Goal: Transaction & Acquisition: Obtain resource

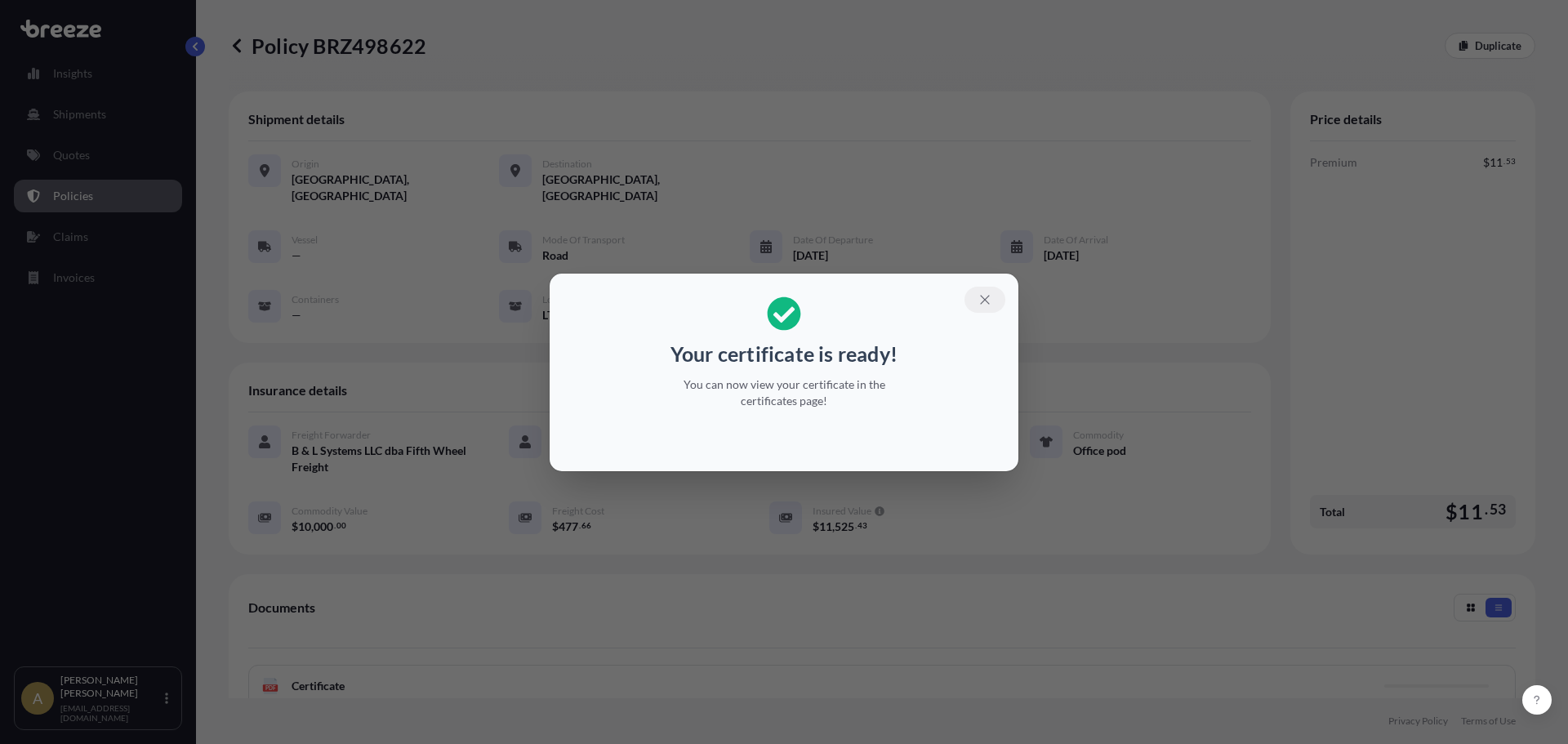
click at [992, 298] on button "button" at bounding box center [985, 300] width 41 height 26
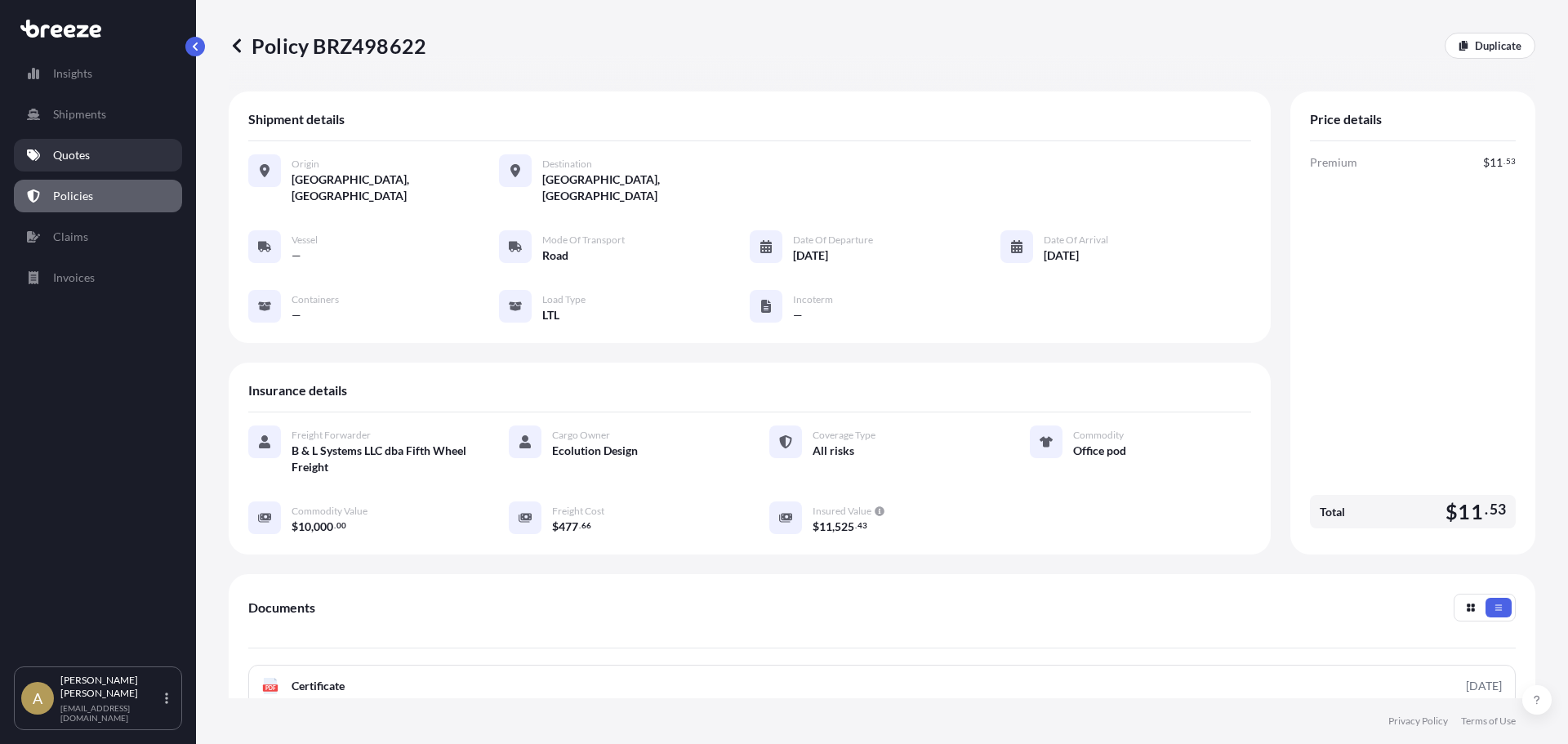
click at [93, 159] on link "Quotes" at bounding box center [98, 155] width 168 height 33
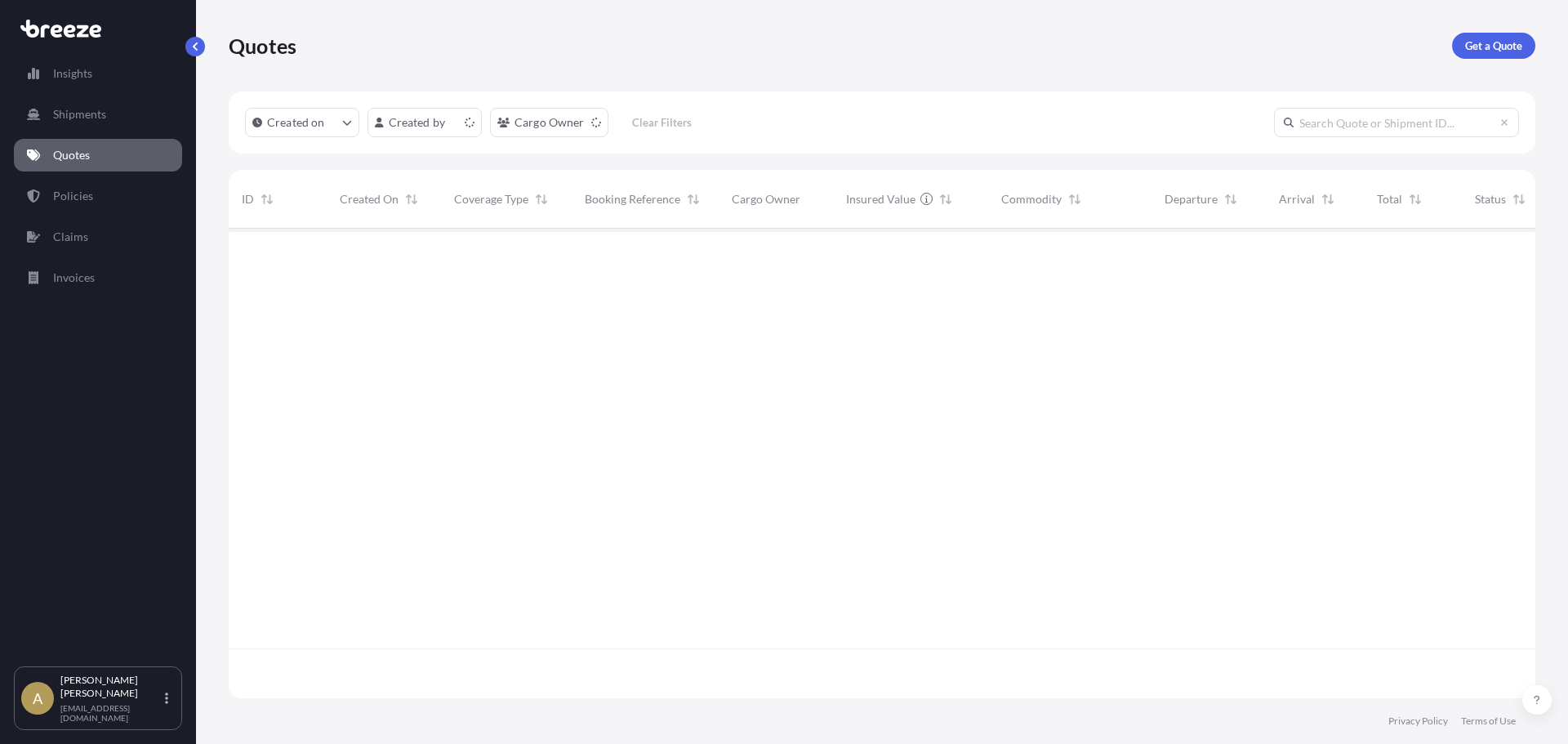
scroll to position [467, 1294]
click at [1484, 50] on p "Get a Quote" at bounding box center [1494, 46] width 57 height 16
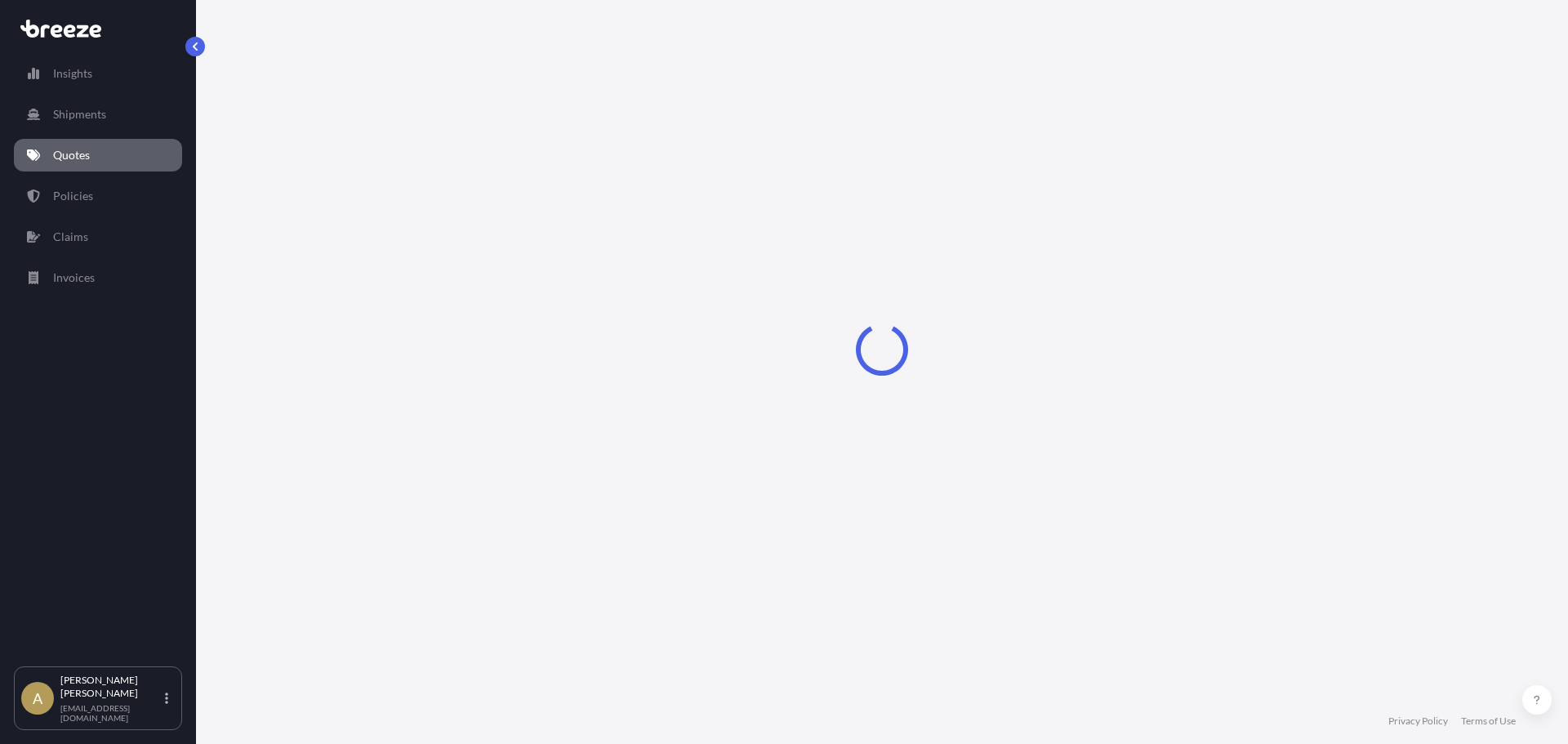
select select "Sea"
select select "1"
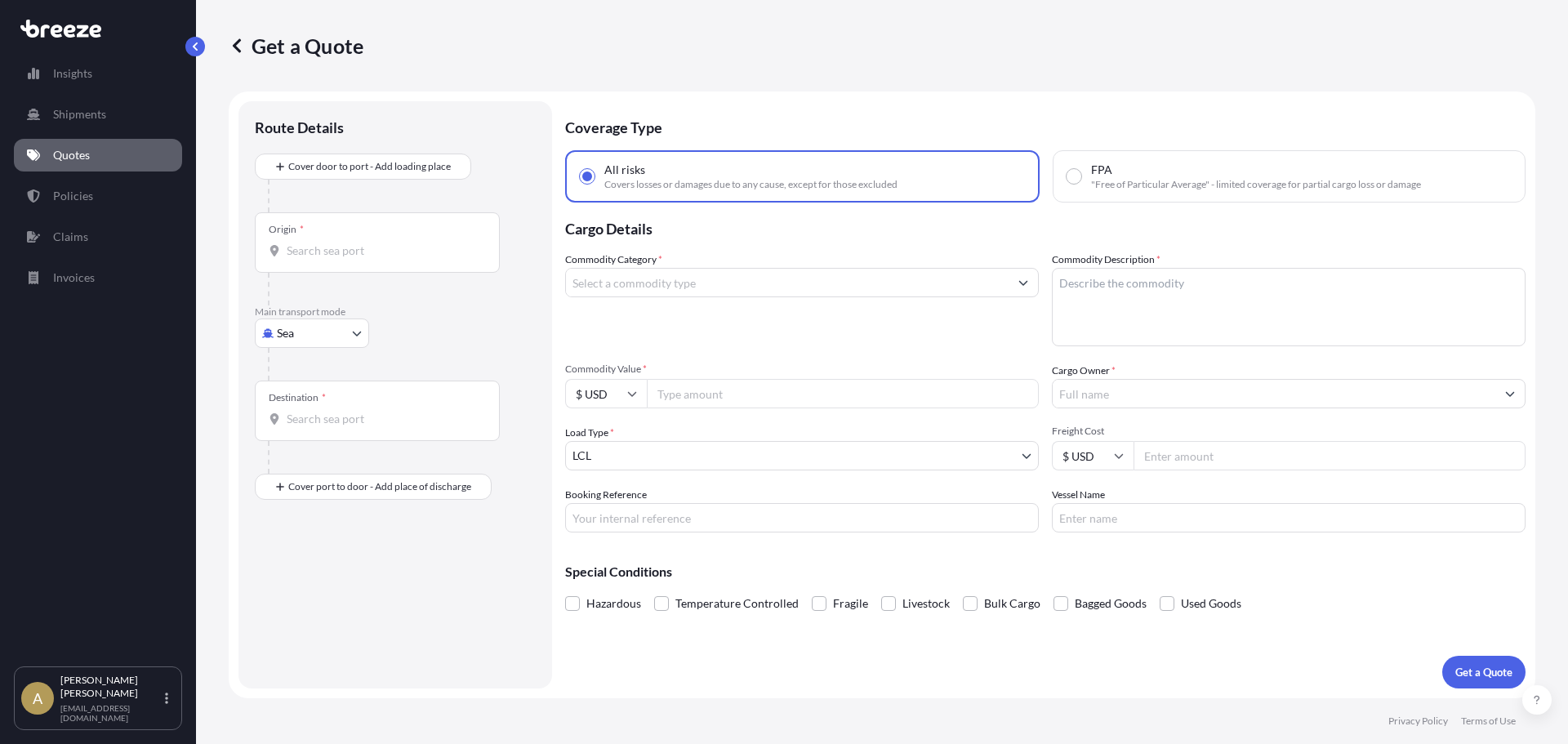
click at [308, 351] on div at bounding box center [402, 364] width 268 height 33
click at [306, 344] on body "Insights Shipments Quotes Policies Claims Invoices A [PERSON_NAME] [PERSON_NAME…" at bounding box center [784, 372] width 1568 height 744
click at [306, 433] on span "Road" at bounding box center [299, 435] width 26 height 16
select select "Road"
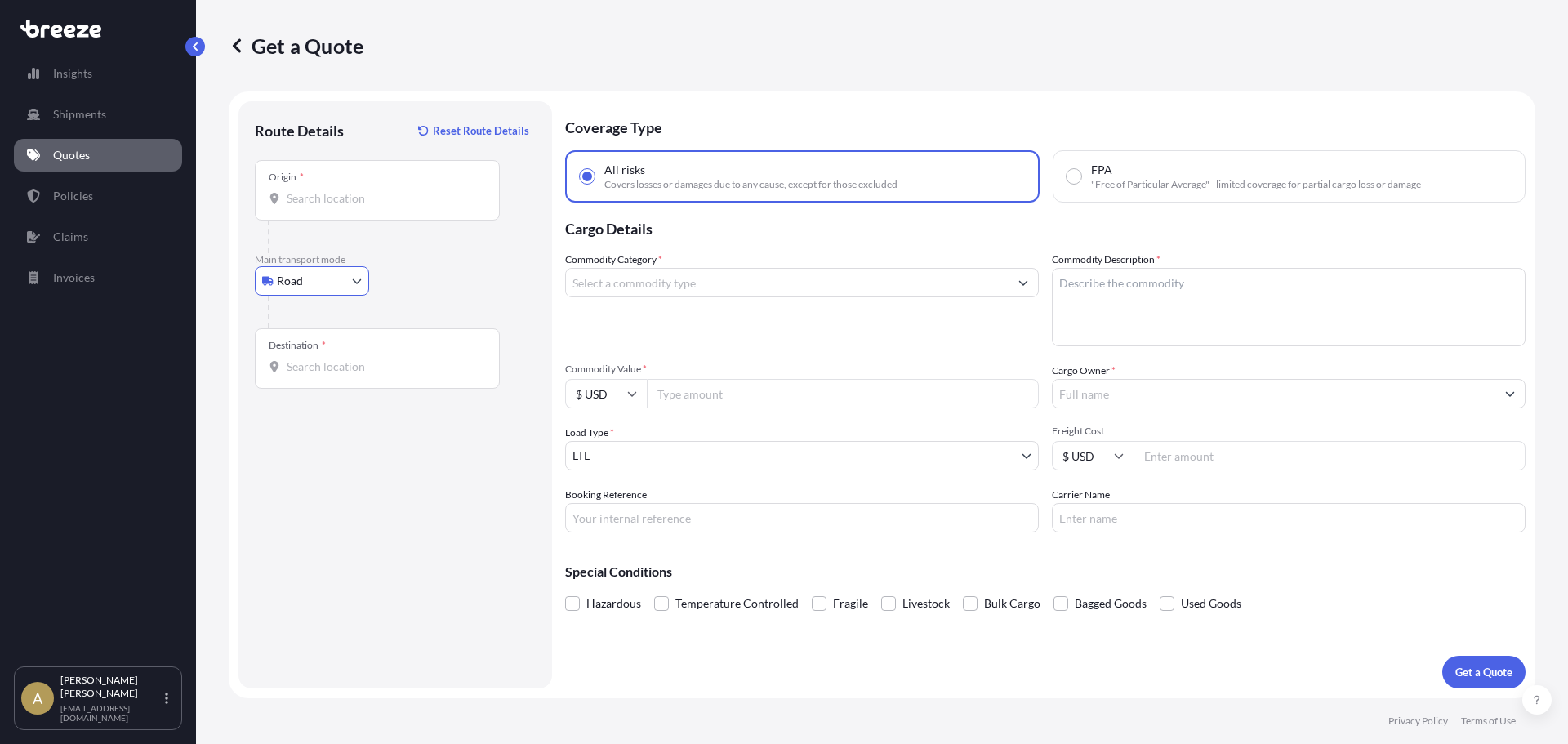
click at [352, 199] on input "Origin *" at bounding box center [384, 199] width 193 height 16
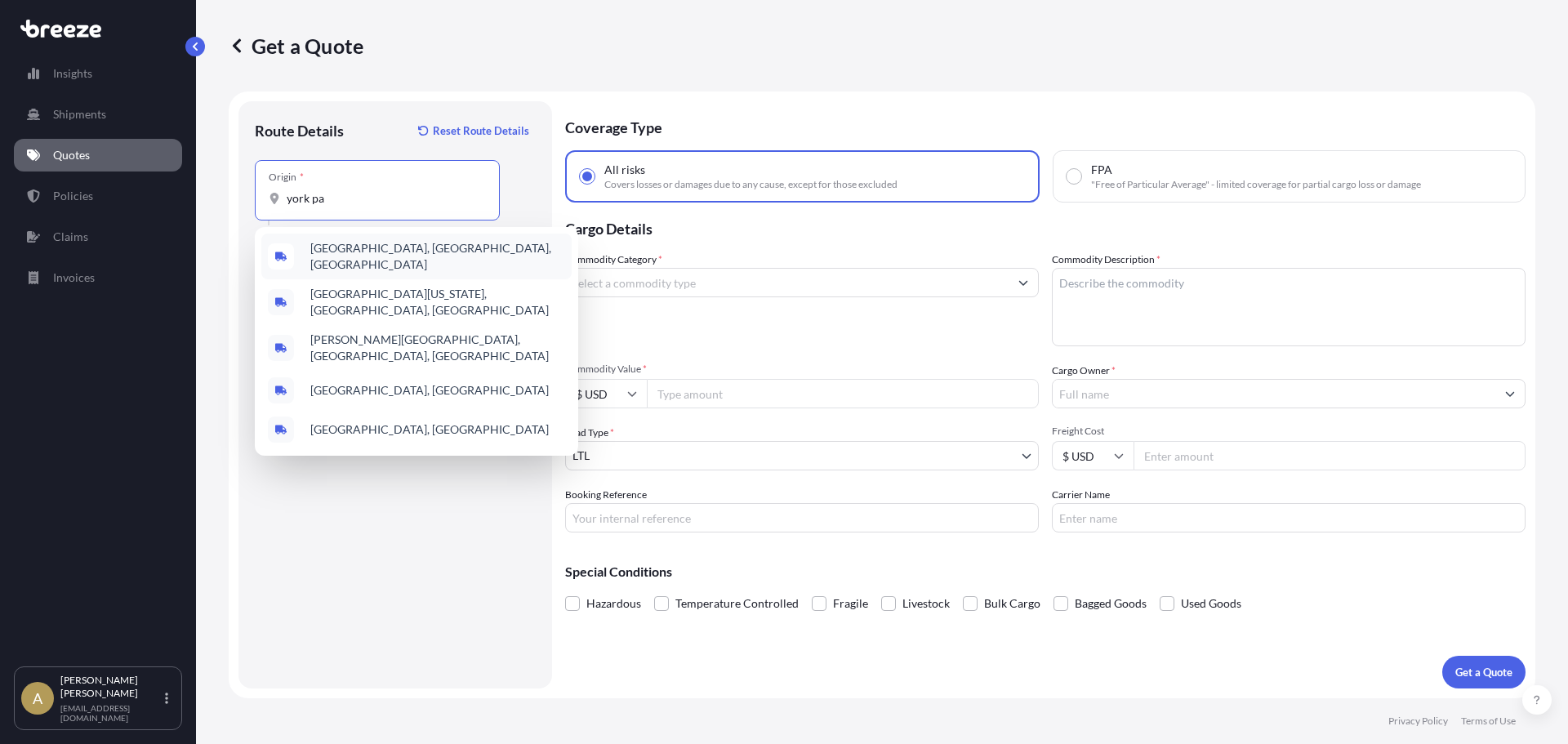
click at [381, 253] on div "[GEOGRAPHIC_DATA], [GEOGRAPHIC_DATA], [GEOGRAPHIC_DATA]" at bounding box center [416, 256] width 310 height 46
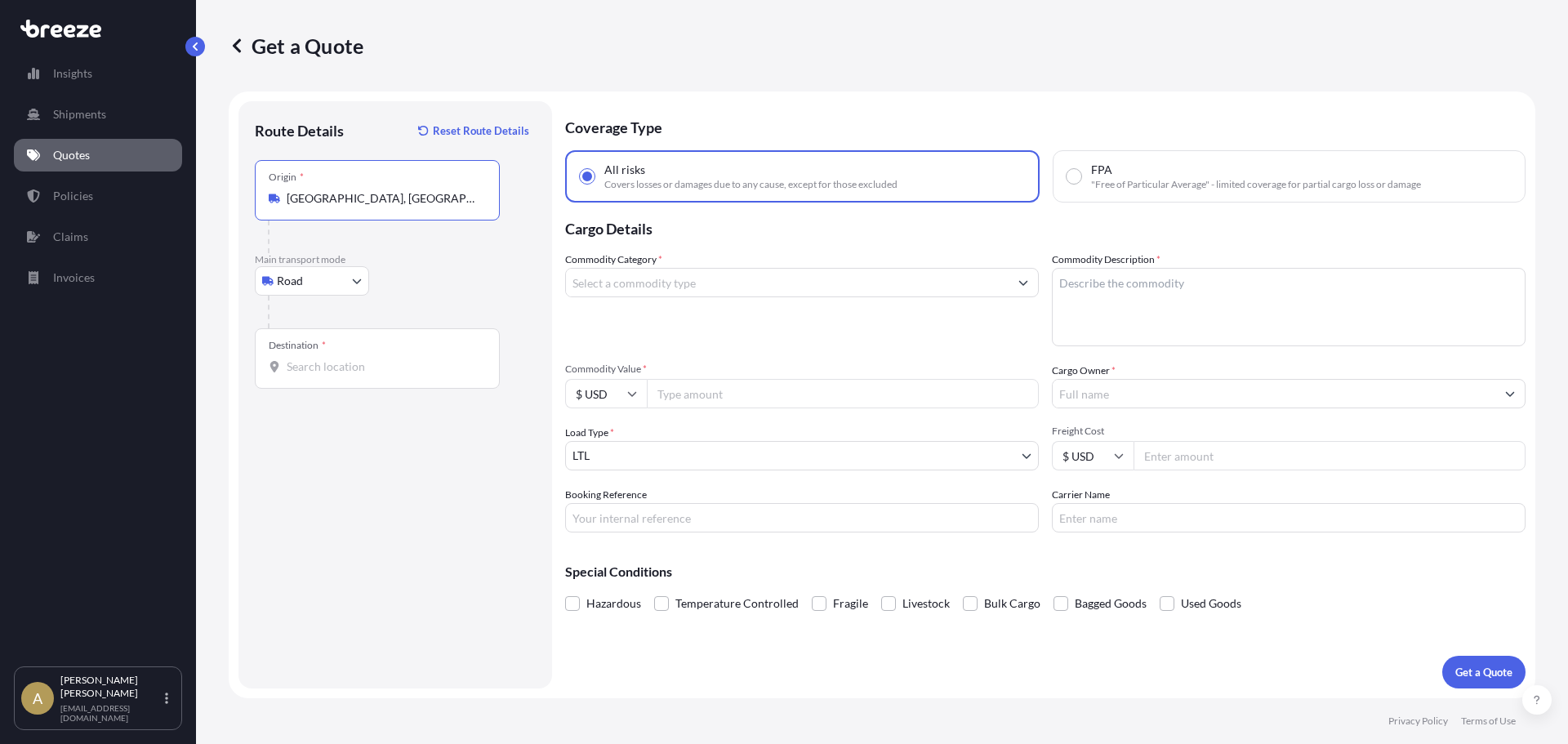
type input "[GEOGRAPHIC_DATA], [GEOGRAPHIC_DATA], [GEOGRAPHIC_DATA]"
click at [321, 361] on input "Destination *" at bounding box center [384, 367] width 193 height 16
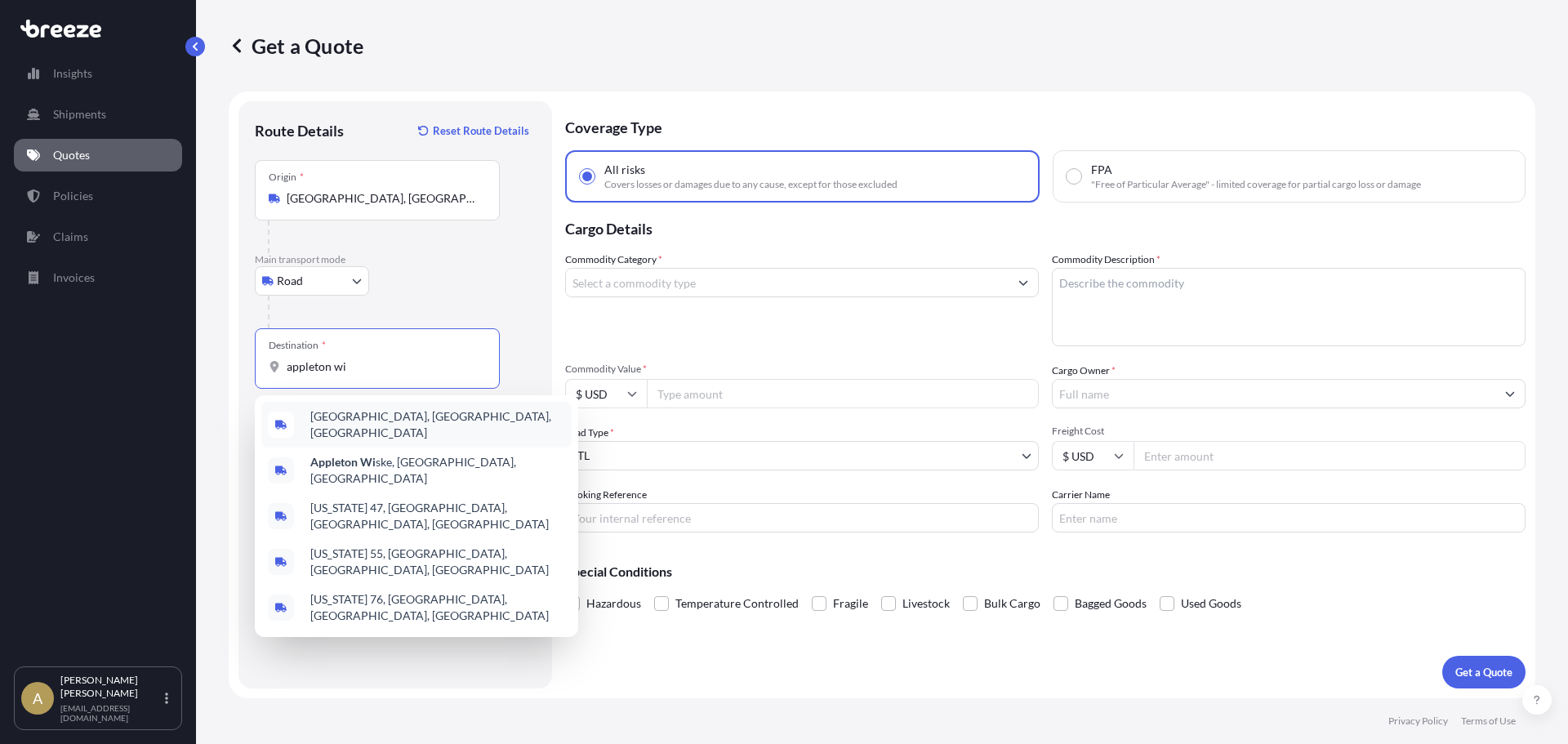
click at [402, 415] on span "[GEOGRAPHIC_DATA], [GEOGRAPHIC_DATA], [GEOGRAPHIC_DATA]" at bounding box center [437, 425] width 255 height 33
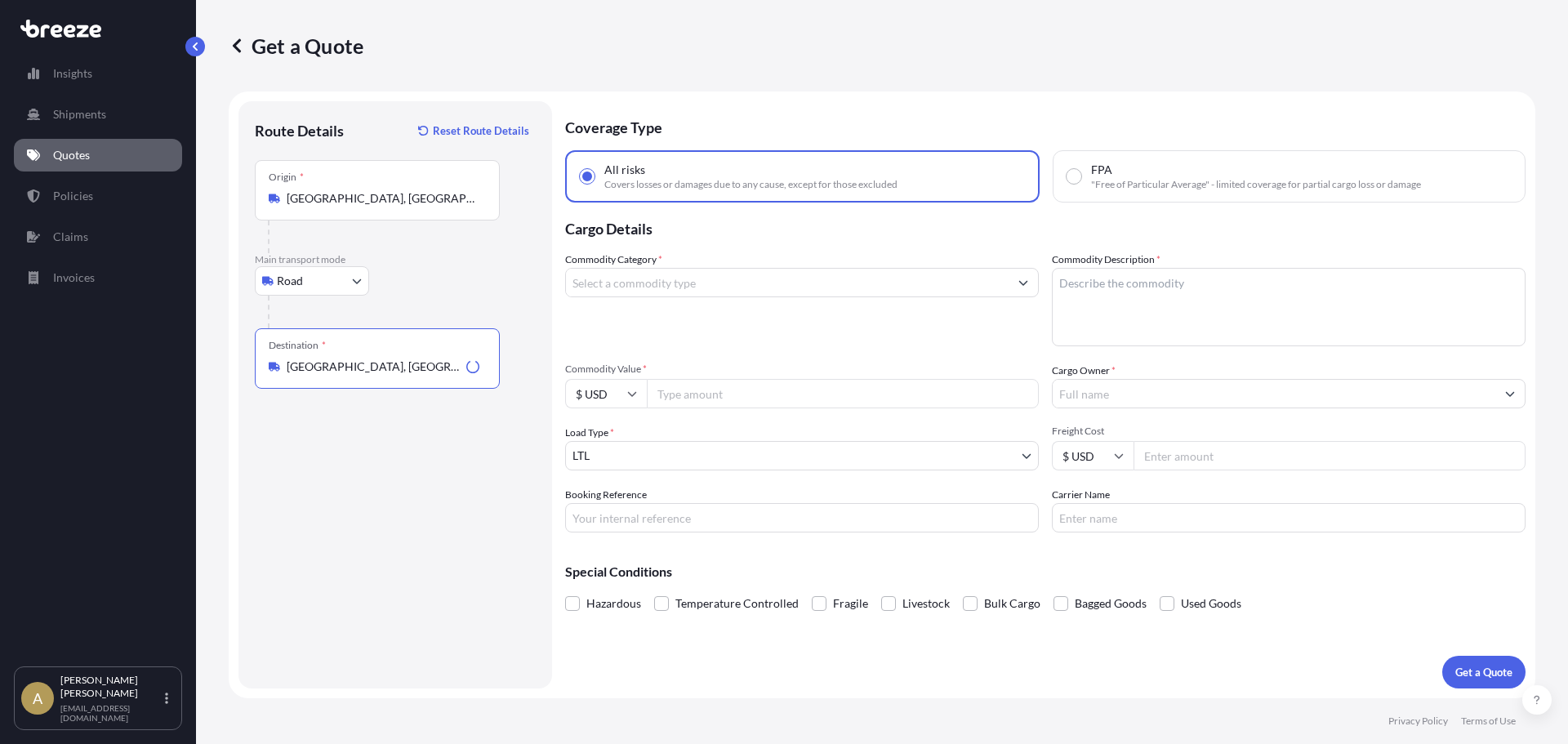
type input "[GEOGRAPHIC_DATA], [GEOGRAPHIC_DATA], [GEOGRAPHIC_DATA]"
click at [677, 278] on input "Commodity Category *" at bounding box center [787, 283] width 443 height 30
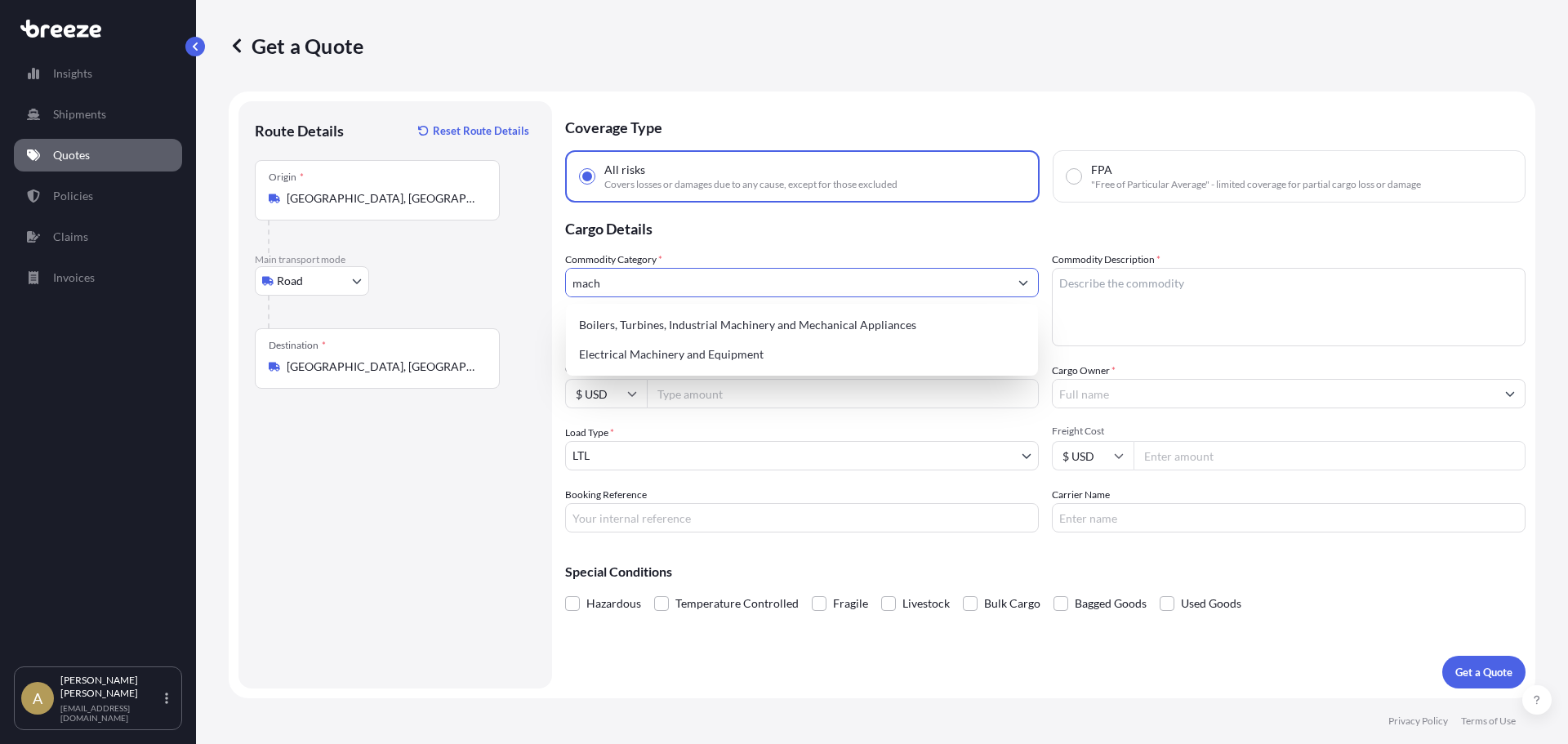
click at [714, 321] on div "Boilers, Turbines, Industrial Machinery and Mechanical Appliances" at bounding box center [801, 325] width 459 height 30
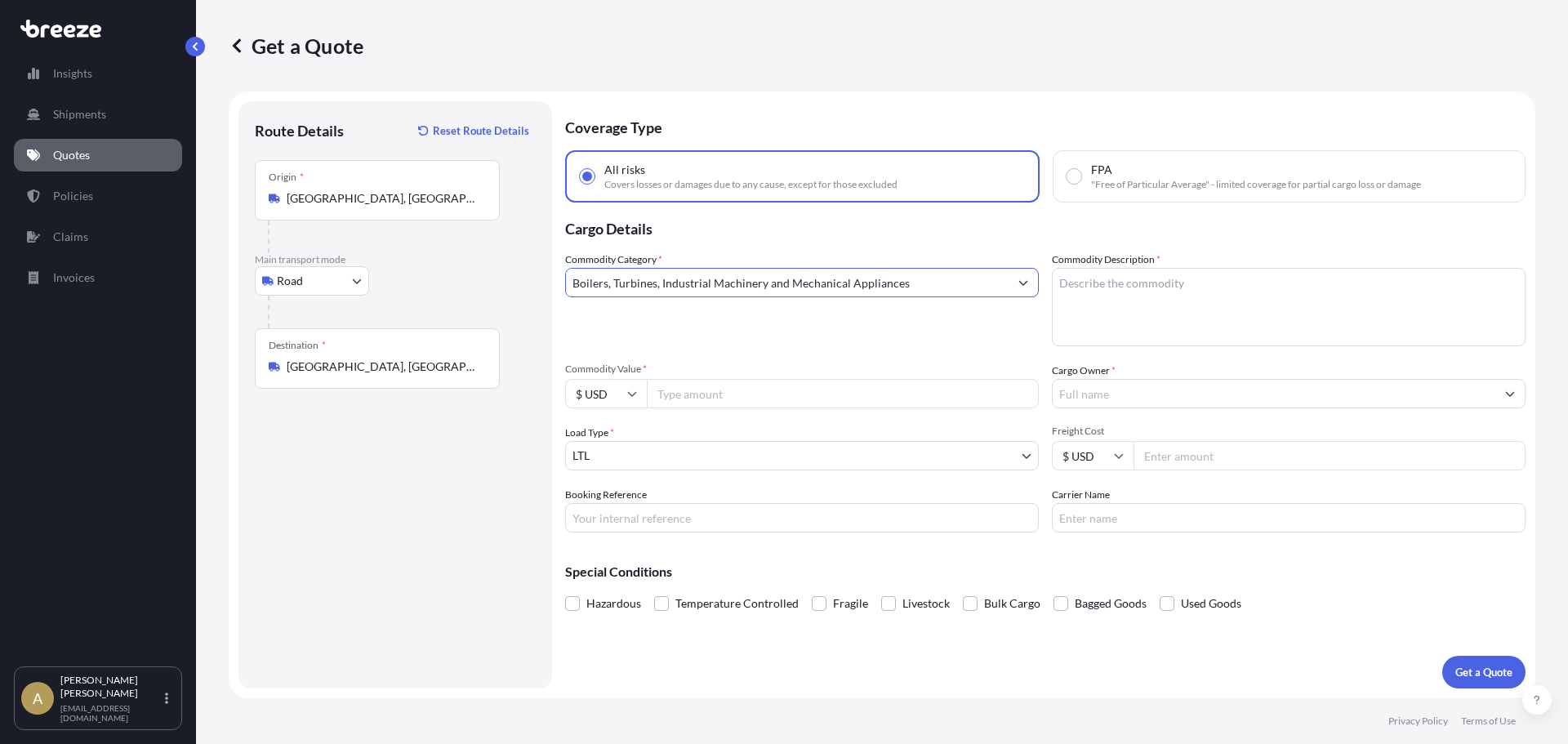
type input "Boilers, Turbines, Industrial Machinery and Mechanical Appliances"
click at [1255, 318] on textarea "Commodity Description *" at bounding box center [1289, 308] width 474 height 79
type textarea "Aluminum casings"
click at [706, 392] on input "Commodity Value *" at bounding box center [843, 393] width 392 height 30
type input "12600"
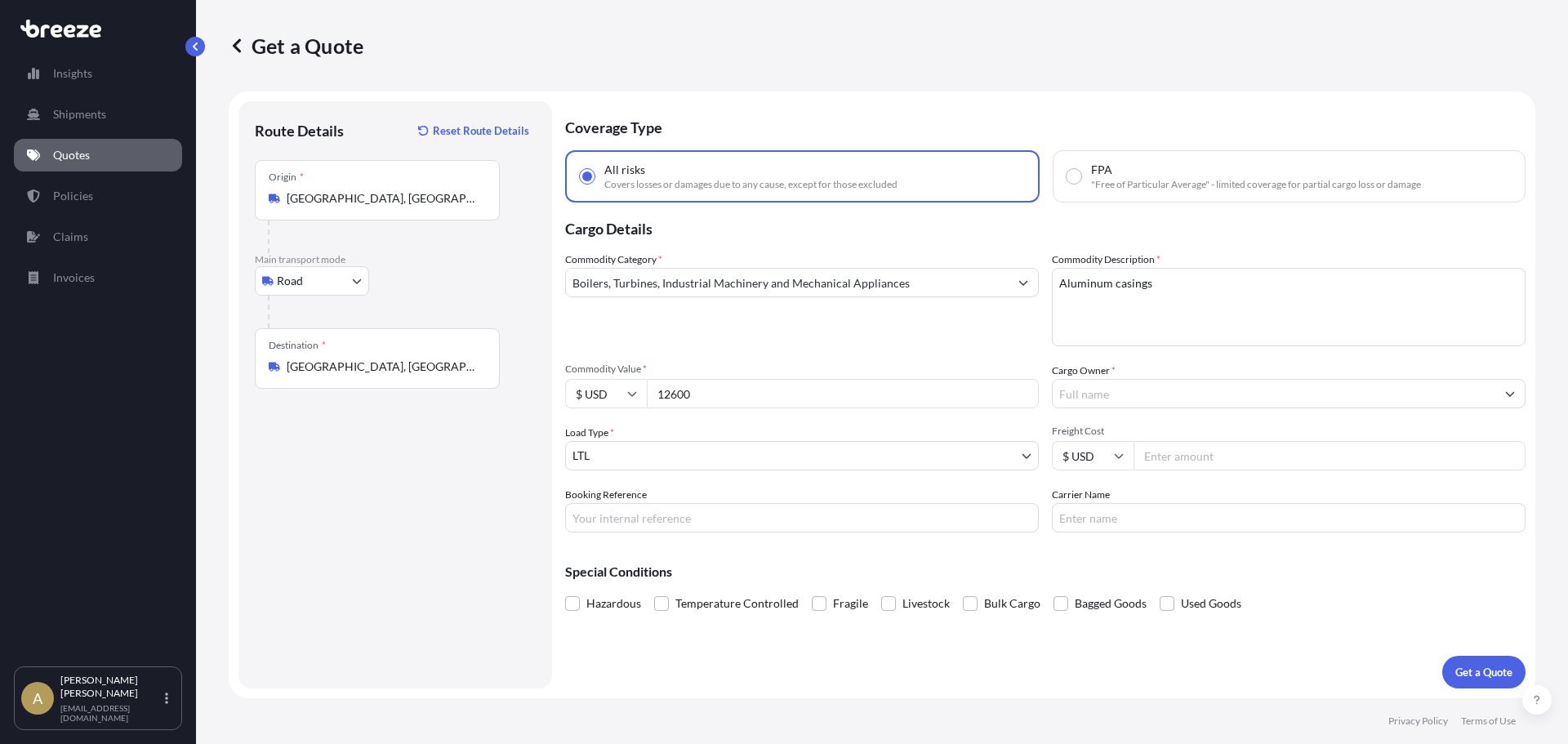
click at [1188, 395] on input "Cargo Owner *" at bounding box center [1274, 393] width 443 height 30
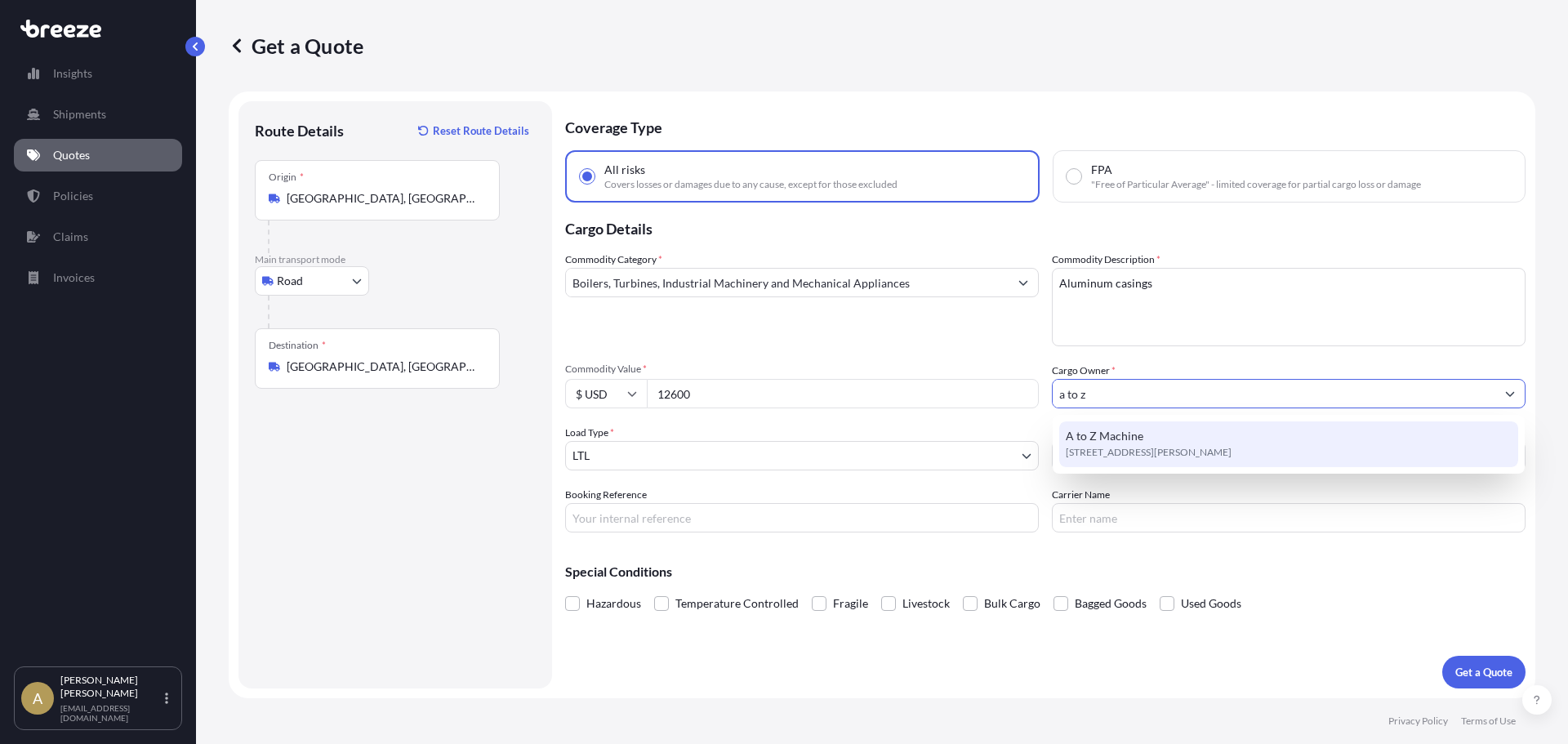
click at [1308, 436] on div "A to Z Machine [STREET_ADDRESS][PERSON_NAME]" at bounding box center [1288, 444] width 459 height 46
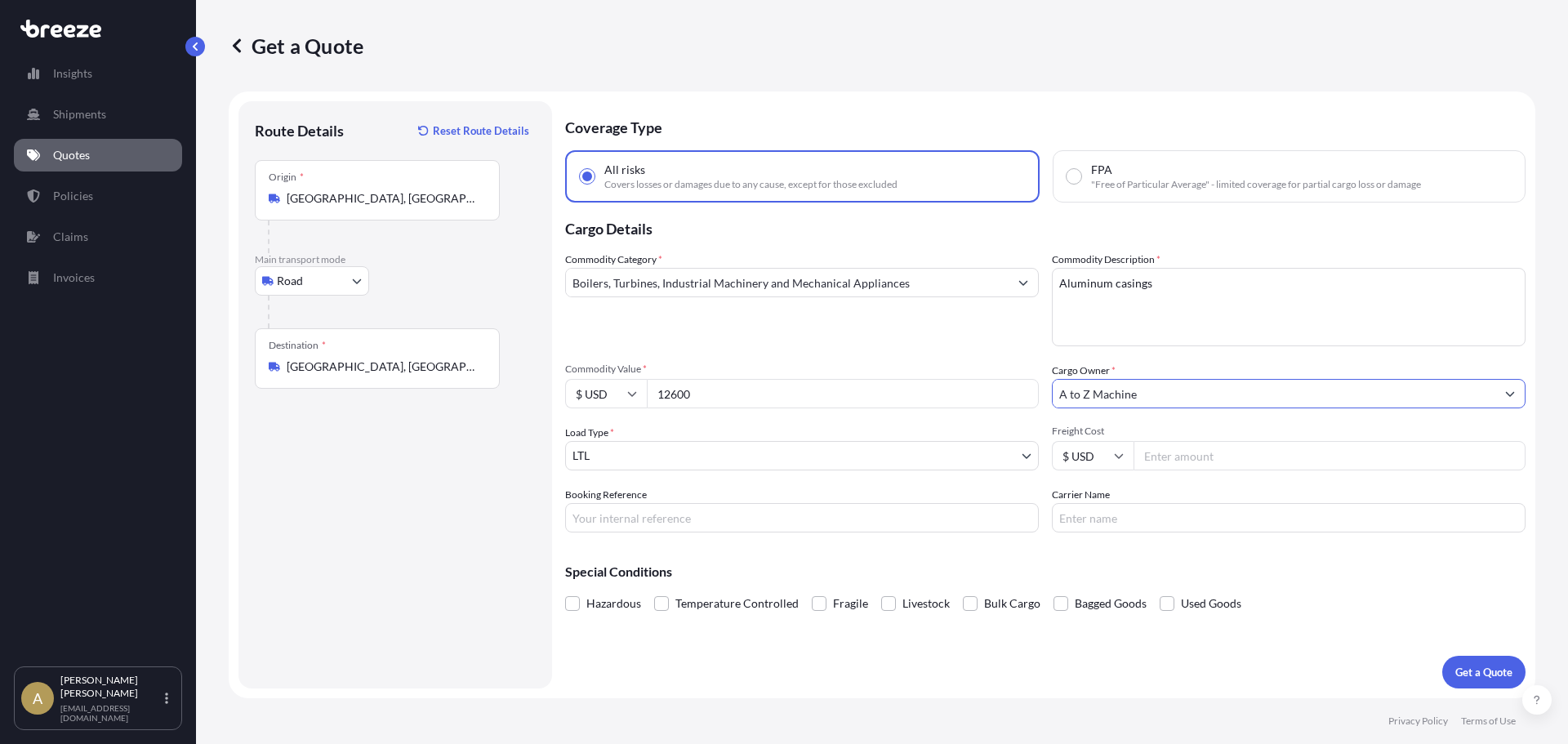
type input "A to Z Machine"
click at [1225, 460] on input "Freight Cost" at bounding box center [1329, 455] width 392 height 30
type input "314.26"
click at [1418, 557] on div "Special Conditions Hazardous Temperature Controlled Fragile Livestock Bulk Carg…" at bounding box center [1045, 580] width 960 height 71
click at [1483, 649] on div "Coverage Type All risks Covers losses or damages due to any cause, except for t…" at bounding box center [1045, 394] width 960 height 588
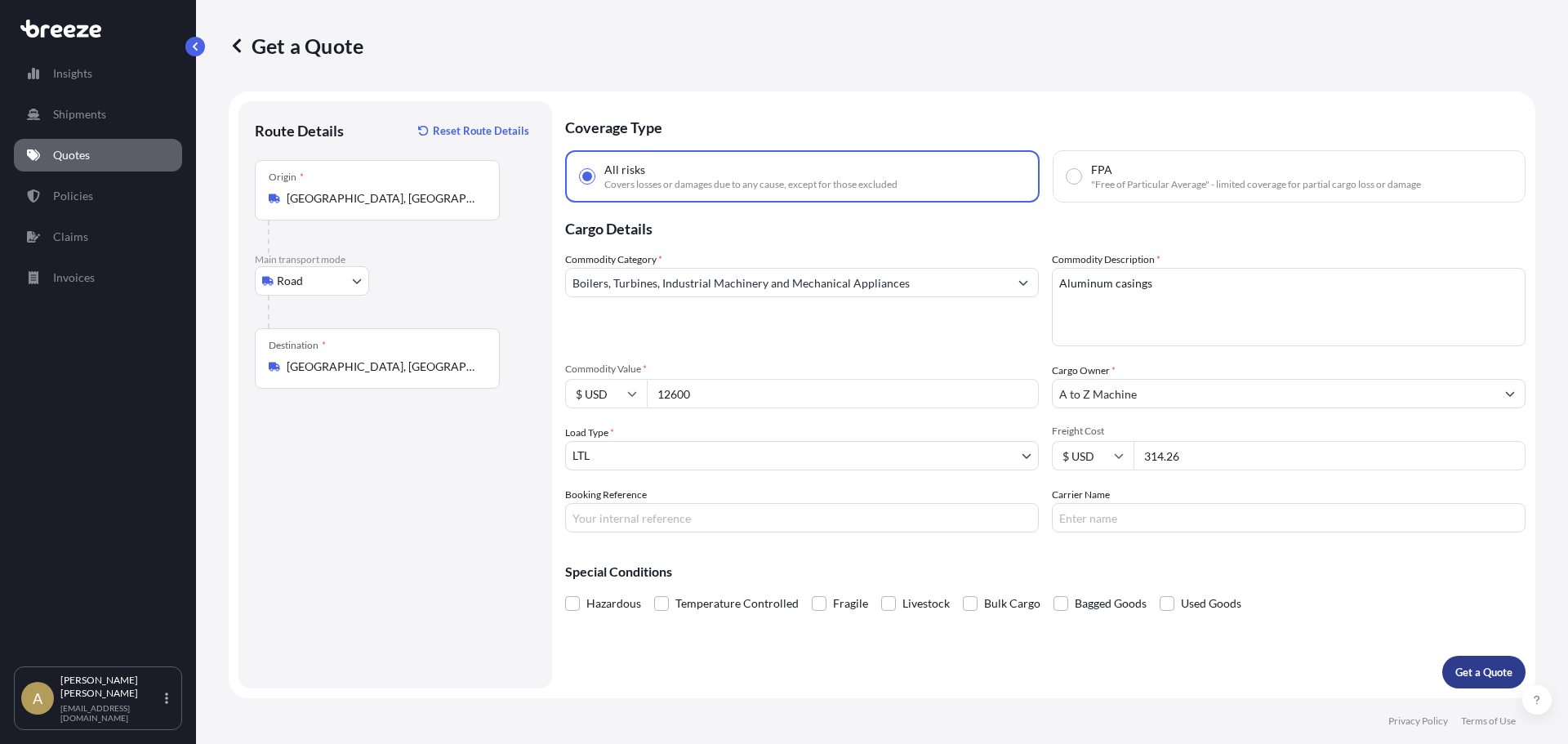
click at [1488, 658] on button "Get a Quote" at bounding box center [1484, 672] width 83 height 33
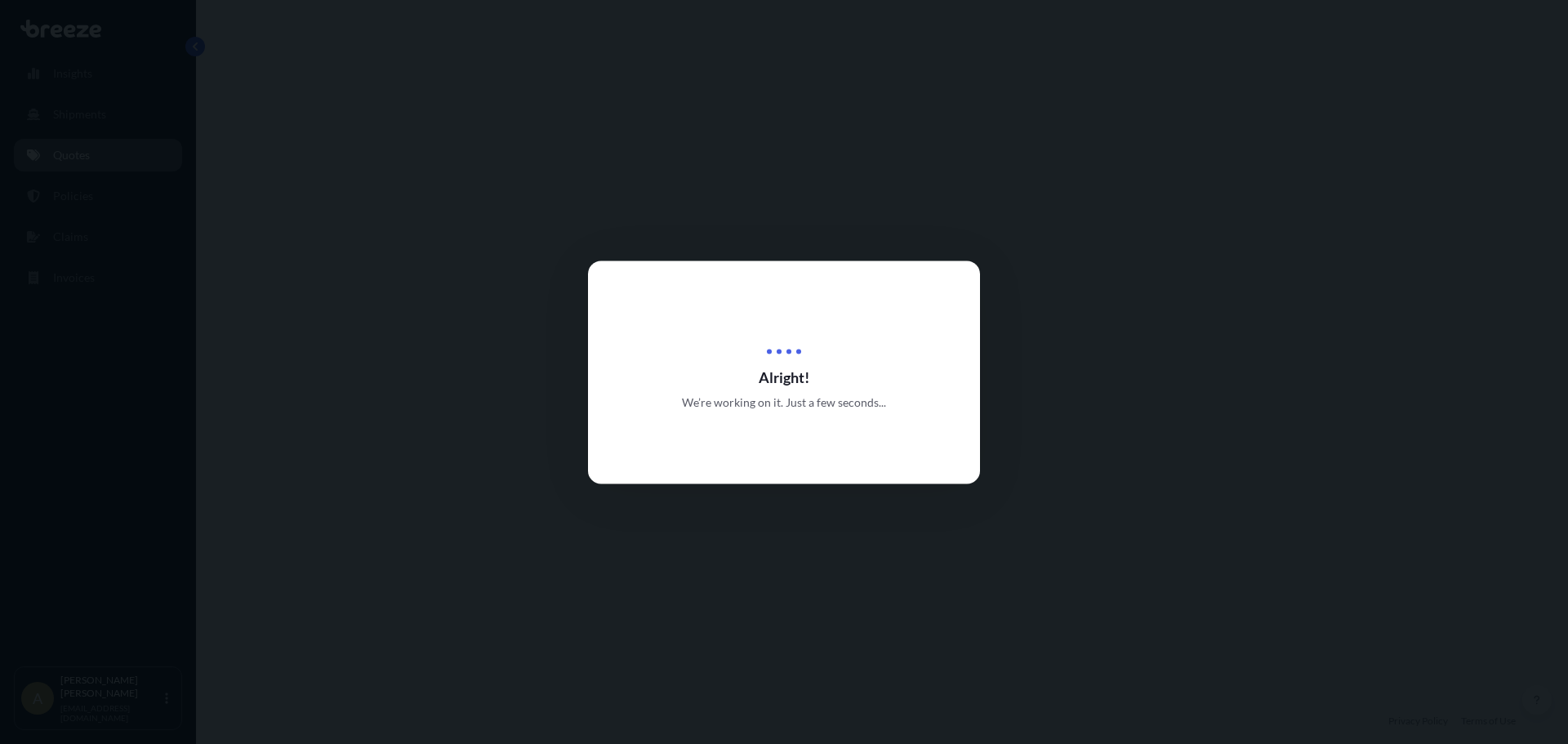
select select "Road"
select select "1"
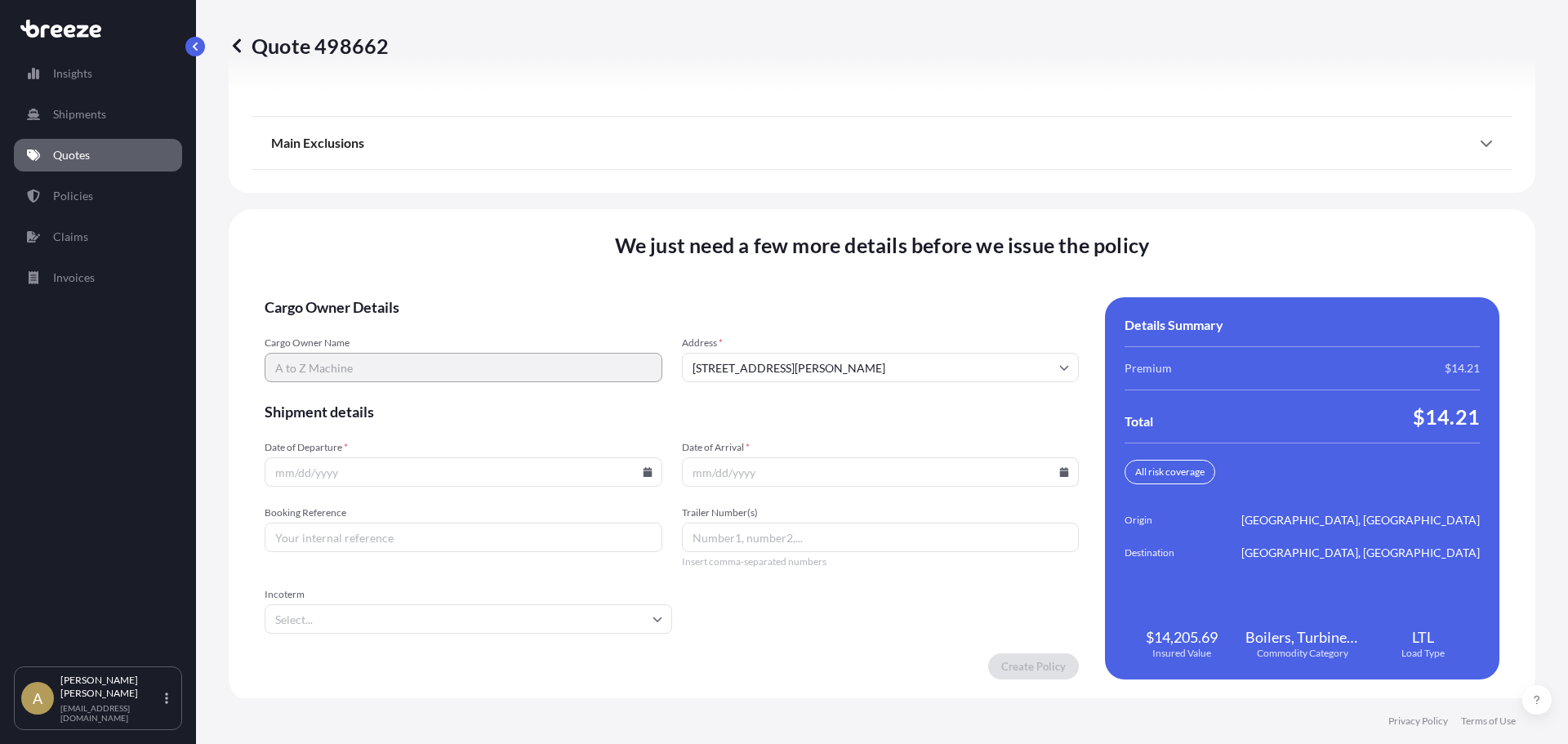
scroll to position [2109, 0]
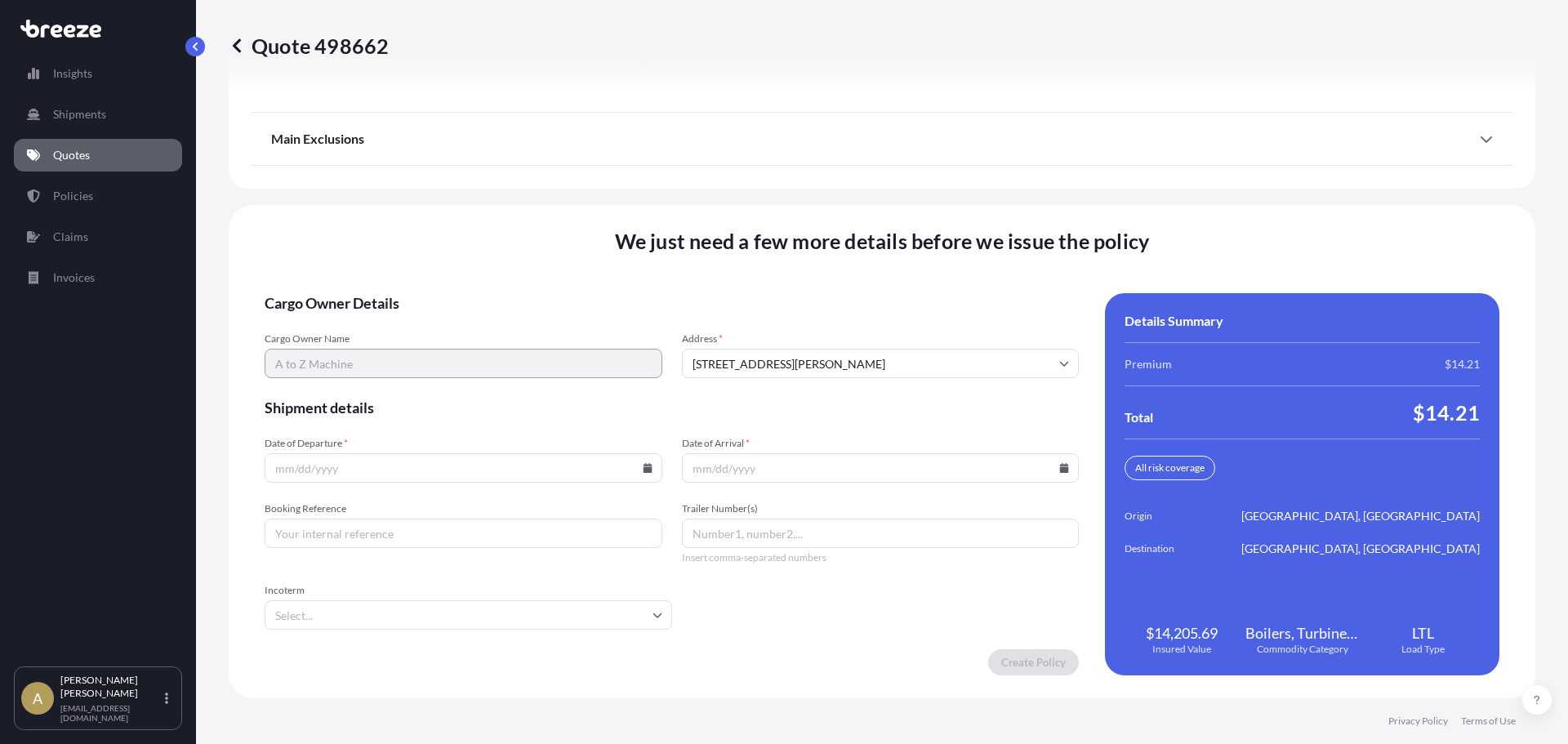
click at [643, 469] on icon at bounding box center [647, 468] width 9 height 10
click at [421, 298] on button "10" at bounding box center [423, 292] width 26 height 26
type input "[DATE]"
click at [1060, 469] on icon at bounding box center [1065, 468] width 9 height 10
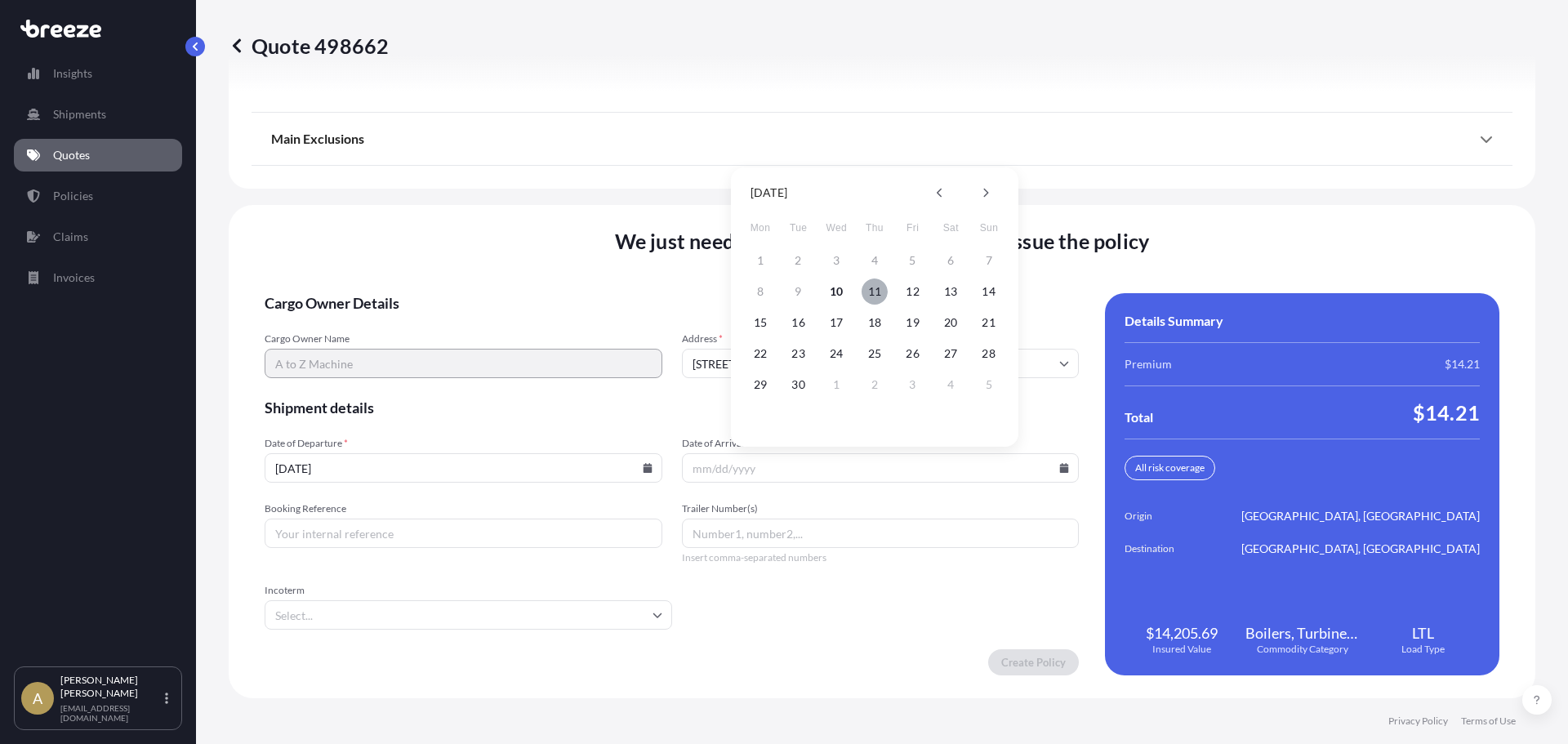
click at [868, 292] on button "11" at bounding box center [874, 292] width 26 height 26
type input "[DATE]"
